Goal: Task Accomplishment & Management: Manage account settings

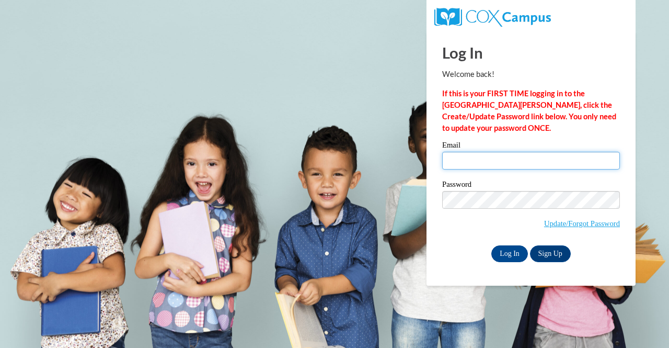
click at [483, 167] on input "Email" at bounding box center [531, 161] width 178 height 18
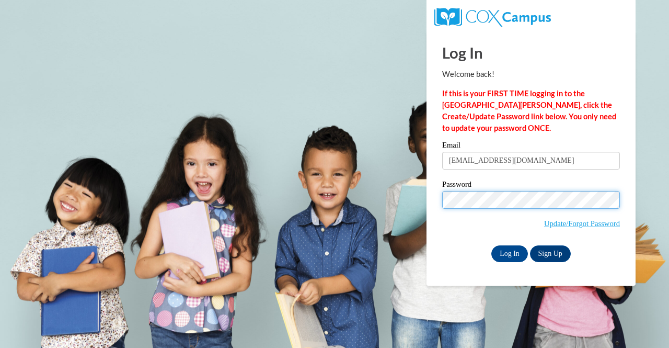
type input "[EMAIL_ADDRESS][DOMAIN_NAME]"
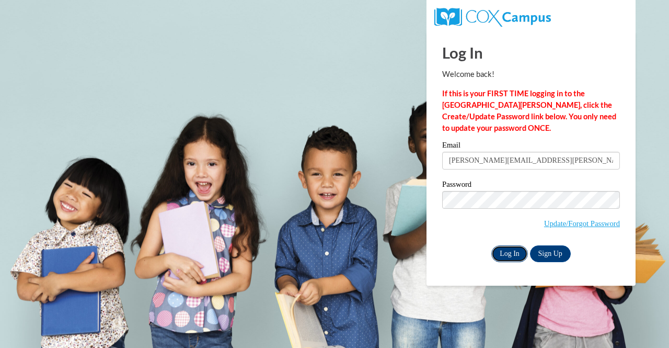
click at [515, 250] on input "Log In" at bounding box center [509, 253] width 37 height 17
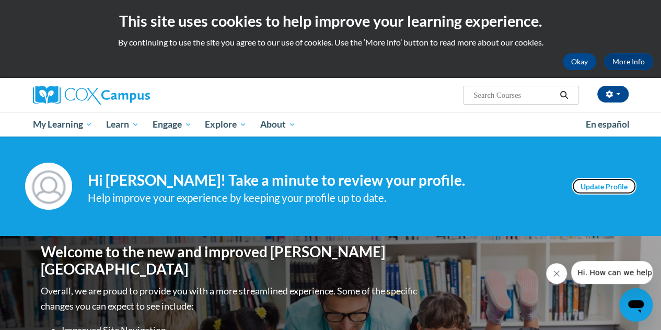
click at [615, 188] on link "Update Profile" at bounding box center [604, 186] width 65 height 17
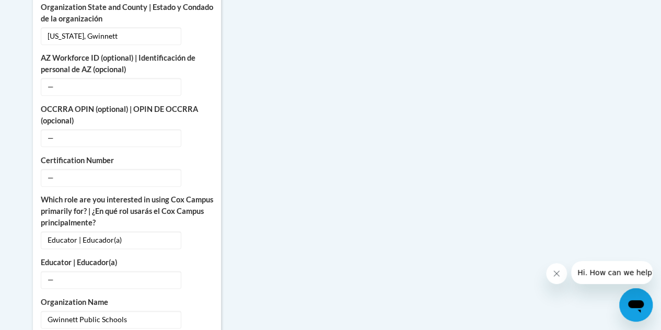
scroll to position [261, 0]
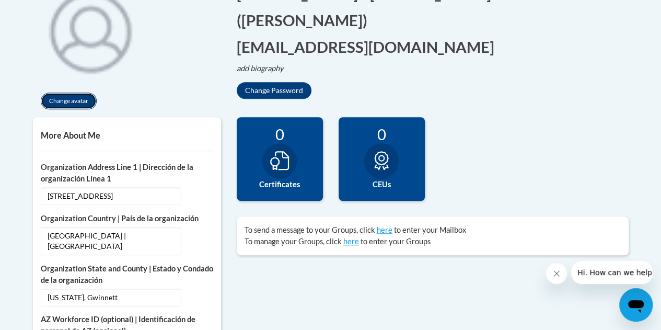
click at [78, 103] on button "Change avatar" at bounding box center [69, 101] width 56 height 17
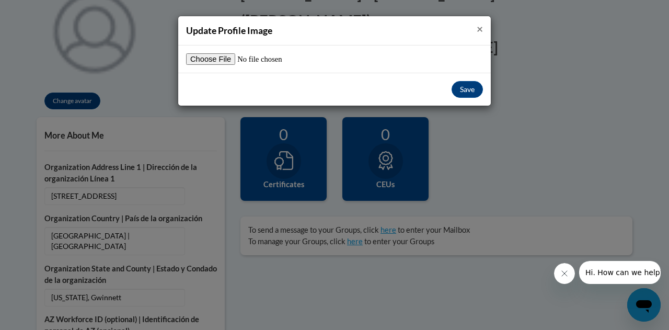
click at [480, 26] on span "×" at bounding box center [480, 28] width 6 height 13
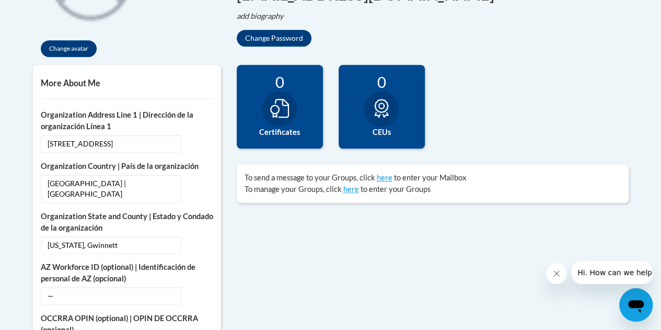
scroll to position [0, 0]
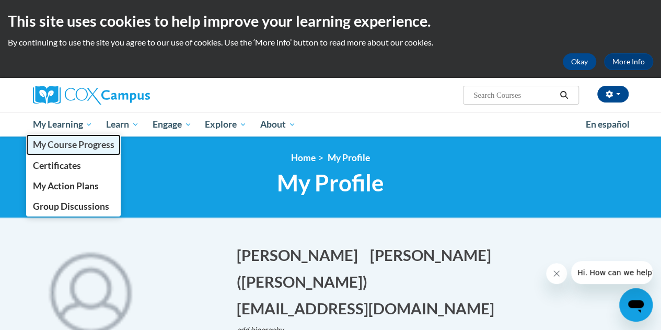
click at [90, 144] on span "My Course Progress" at bounding box center [73, 144] width 82 height 11
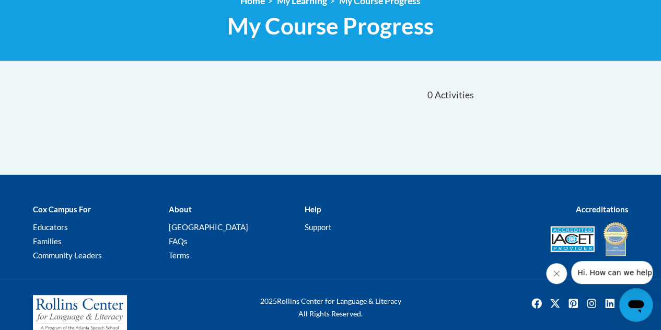
scroll to position [52, 0]
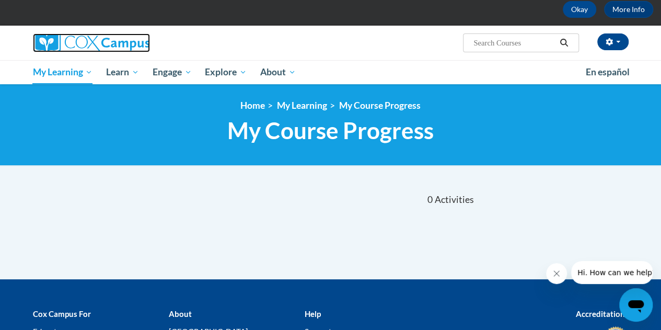
click at [91, 45] on img at bounding box center [91, 42] width 117 height 19
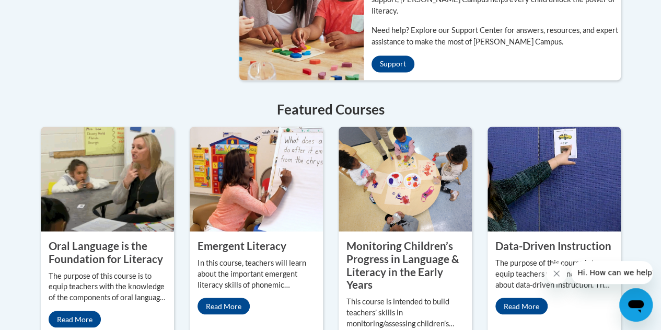
scroll to position [993, 0]
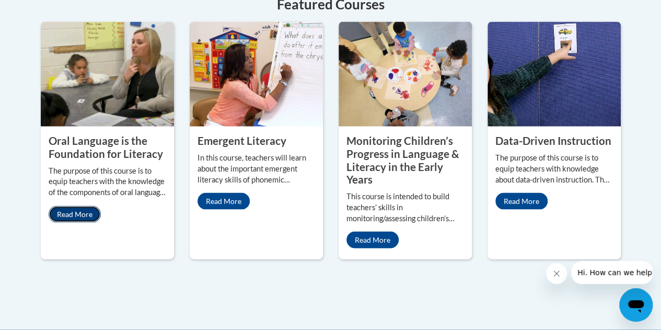
click at [84, 206] on link "Read More" at bounding box center [75, 214] width 52 height 17
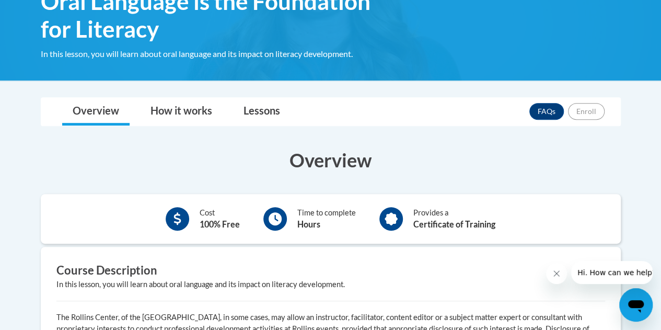
scroll to position [82, 0]
